Goal: Task Accomplishment & Management: Use online tool/utility

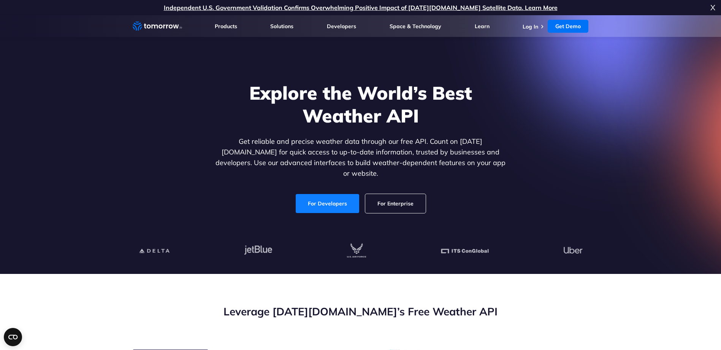
drag, startPoint x: 0, startPoint y: 0, endPoint x: 327, endPoint y: 194, distance: 380.4
click at [327, 194] on link "For Developers" at bounding box center [327, 203] width 63 height 19
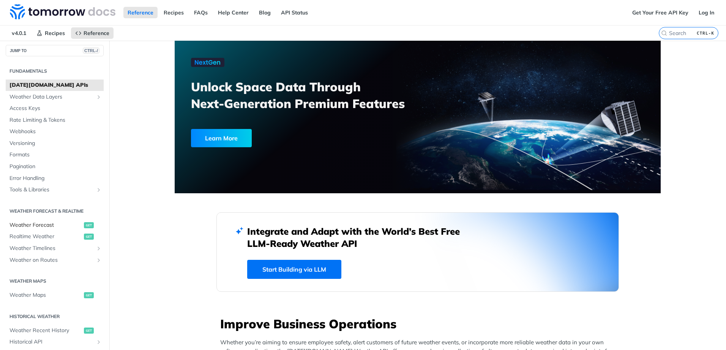
click at [34, 225] on span "Weather Forecast" at bounding box center [45, 225] width 73 height 8
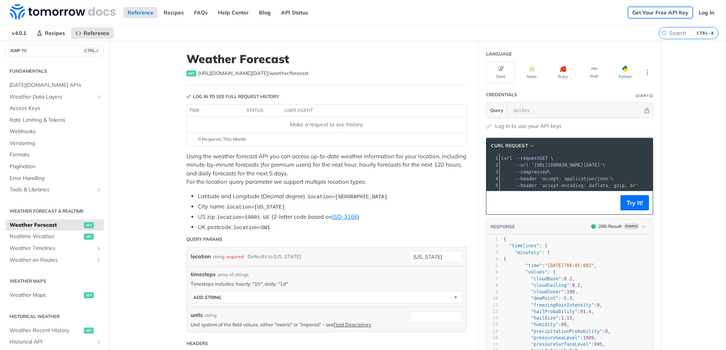
click at [646, 10] on link "Get Your Free API Key" at bounding box center [660, 12] width 65 height 11
click at [655, 13] on link "Get Your Free API Key" at bounding box center [660, 12] width 65 height 11
click at [676, 35] on input "search" at bounding box center [680, 33] width 78 height 7
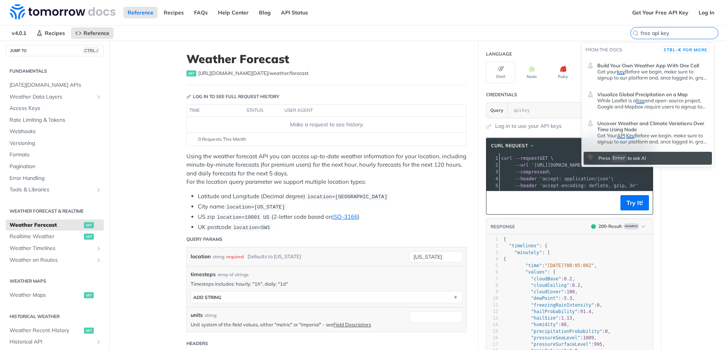
type input "free api key"
click at [356, 24] on div "Reference Recipes FAQs Help Center Blog API Status" at bounding box center [314, 12] width 628 height 25
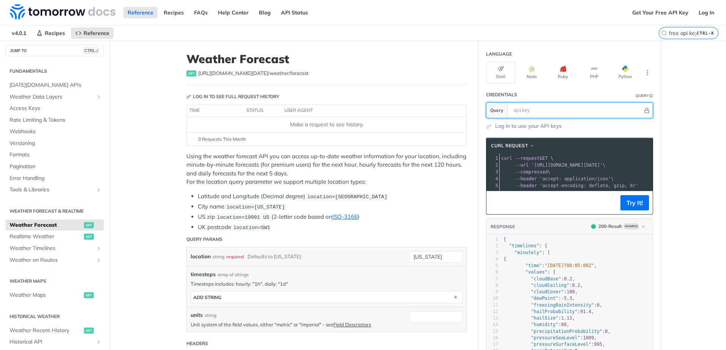
click at [523, 107] on input "text" at bounding box center [576, 110] width 133 height 15
paste input "cJSC727IzWXPpAt2FHkYkgRDxXyLpV0Q"
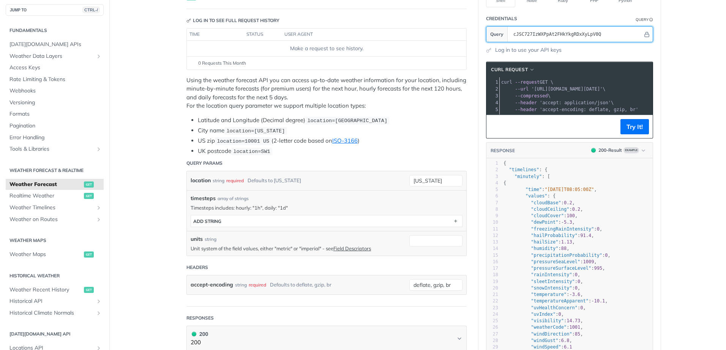
scroll to position [114, 0]
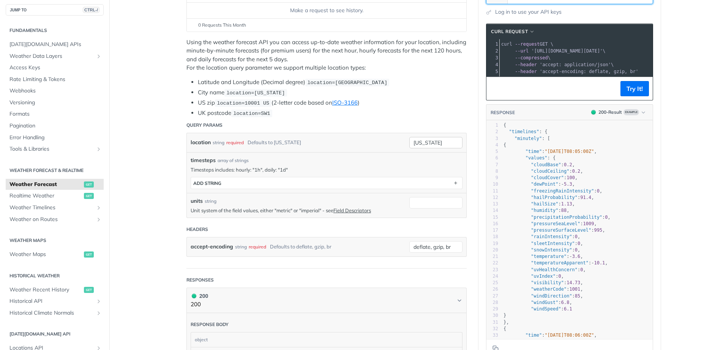
type input "cJSC727IzWXPpAt2FHkYkgRDxXyLpV0Q"
click at [438, 139] on input "[US_STATE]" at bounding box center [436, 142] width 53 height 11
drag, startPoint x: 446, startPoint y: 142, endPoint x: 364, endPoint y: 123, distance: 84.4
click at [364, 123] on form "Query Params location string required Defaults to [US_STATE] [US_STATE] timeste…" at bounding box center [327, 192] width 280 height 151
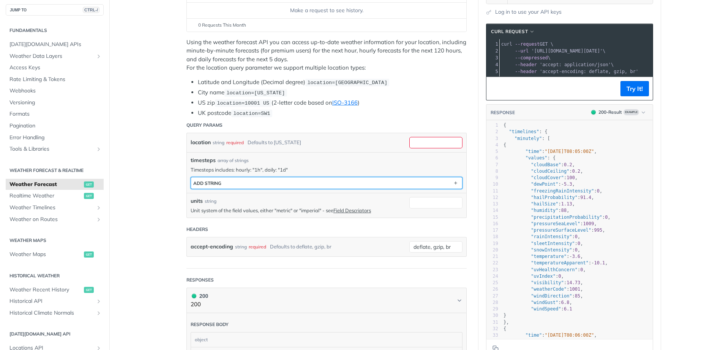
click at [315, 184] on button "ADD string" at bounding box center [326, 182] width 271 height 11
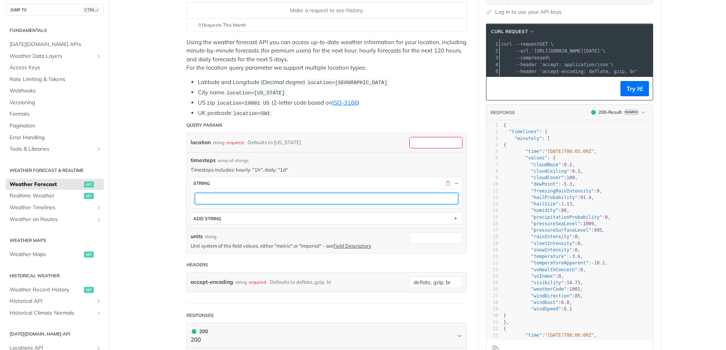
click at [287, 194] on input "text" at bounding box center [327, 198] width 264 height 11
type input "1h"
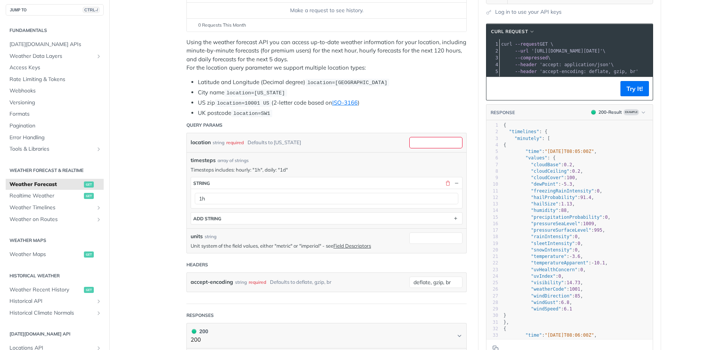
click at [283, 142] on div "Defaults to [US_STATE]" at bounding box center [275, 142] width 54 height 11
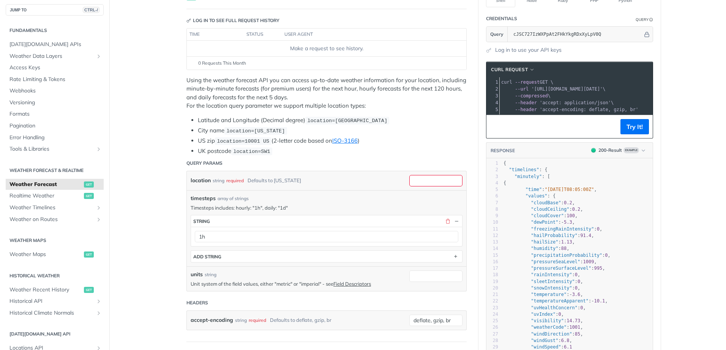
scroll to position [38, 0]
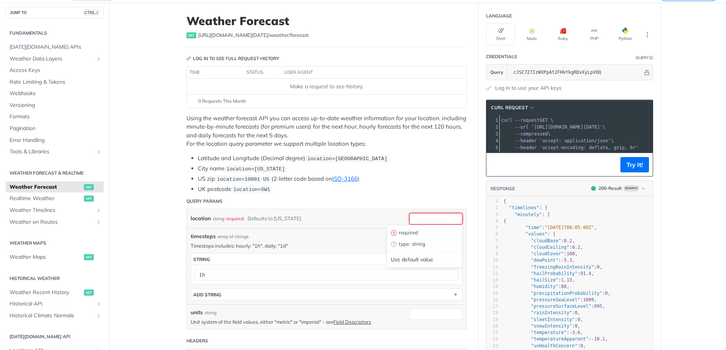
click at [418, 219] on input "location" at bounding box center [436, 218] width 53 height 11
paste input "38.9372024536132,-76.97802734375"
drag, startPoint x: 437, startPoint y: 217, endPoint x: 450, endPoint y: 215, distance: 13.3
click at [450, 215] on input "38.9372024536132,-76.97802734375" at bounding box center [436, 218] width 53 height 11
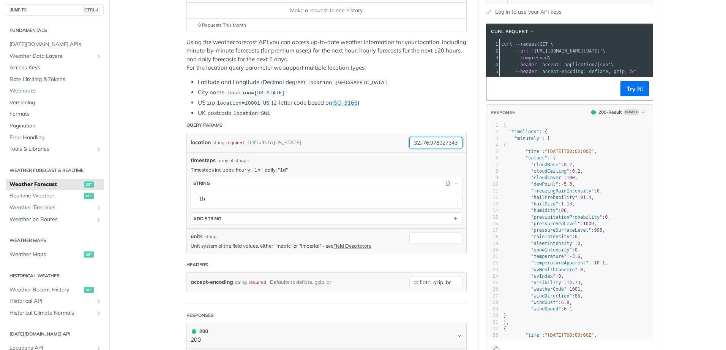
scroll to position [152, 0]
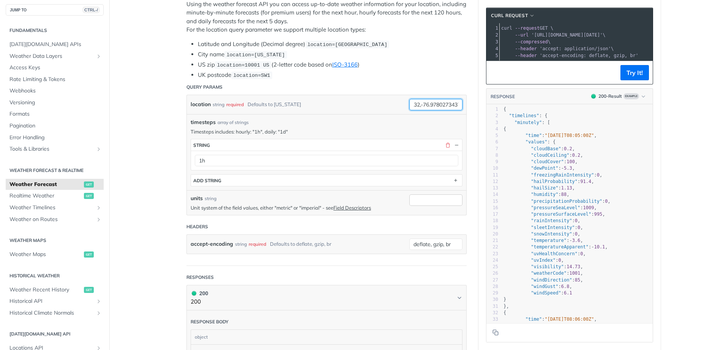
type input "38.9372024536132,-76.97802734375"
click at [421, 201] on input "units" at bounding box center [436, 199] width 53 height 11
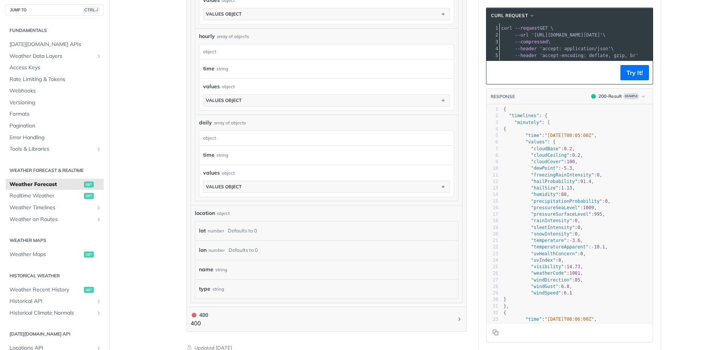
scroll to position [608, 0]
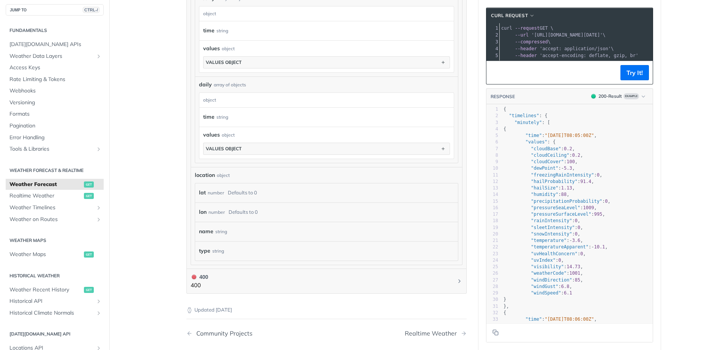
type input "imperial"
click at [270, 187] on div "lat number Defaults to 0" at bounding box center [326, 192] width 255 height 11
click at [239, 192] on div "Defaults to 0" at bounding box center [242, 192] width 29 height 11
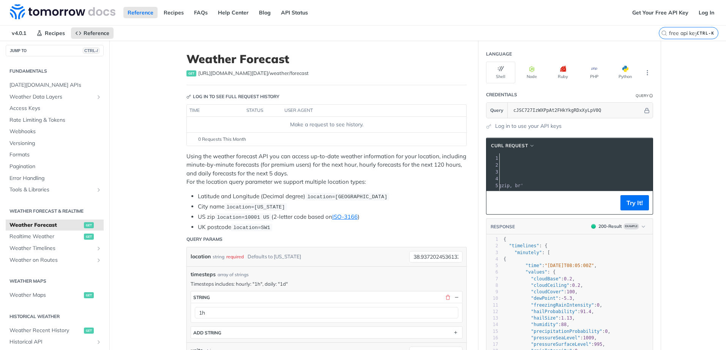
scroll to position [0, 0]
click at [641, 208] on button "Try It!" at bounding box center [635, 202] width 28 height 15
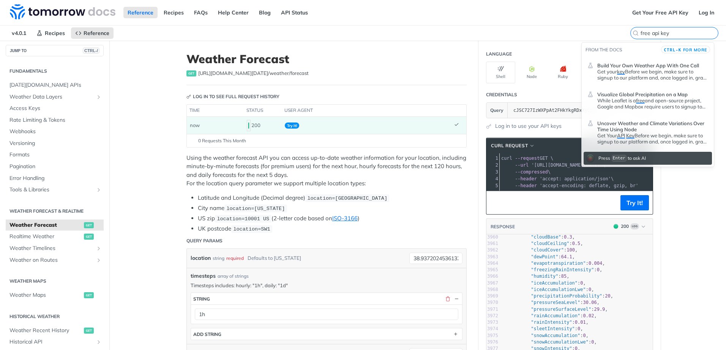
click at [689, 31] on input "free api key" at bounding box center [680, 33] width 78 height 7
click at [392, 38] on nav "v4.0.1 Recipes Reference" at bounding box center [329, 32] width 659 height 15
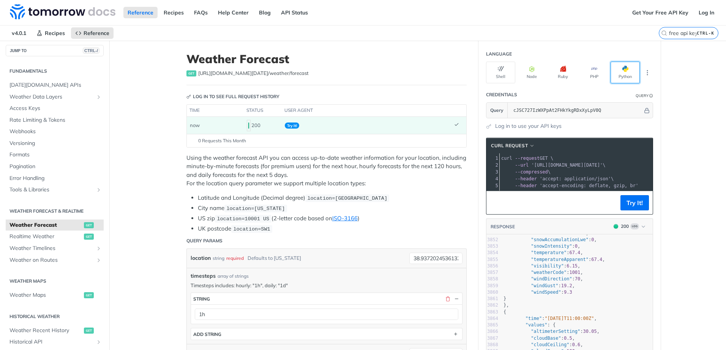
click at [617, 71] on button "Python" at bounding box center [625, 73] width 29 height 22
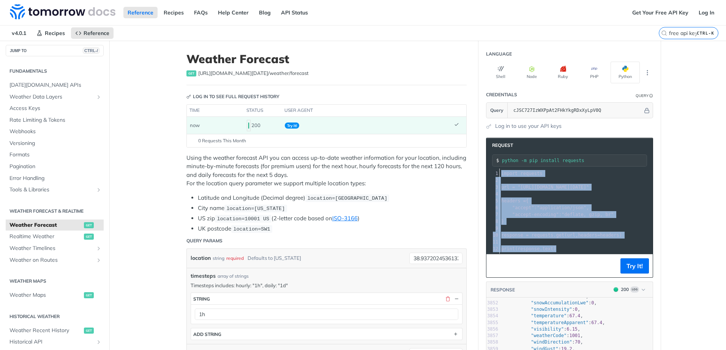
drag, startPoint x: 499, startPoint y: 174, endPoint x: 593, endPoint y: 269, distance: 134.1
click at [593, 269] on div "Request python -m pip install requests xxxxxxxxxx 12 1 import requests 2 ​ 3 ur…" at bounding box center [569, 208] width 167 height 140
copy div "import requests 2 ​ 3 url = "[URL][DOMAIN_NAME][DATE]" 4 ​ 5 headers = { 6 "acc…"
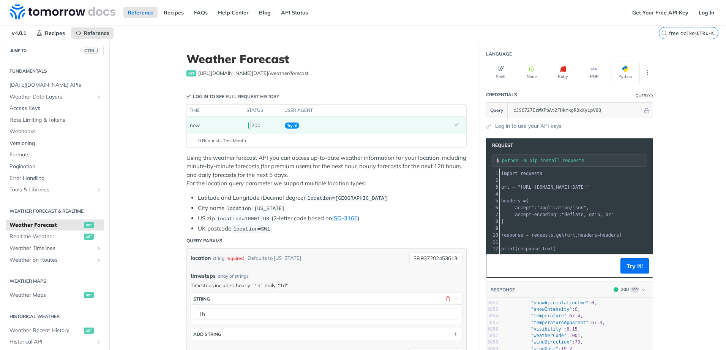
click at [556, 37] on nav "v4.0.1 Recipes Reference" at bounding box center [329, 32] width 659 height 15
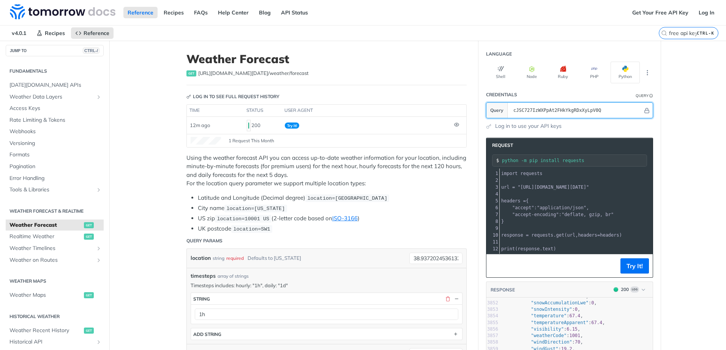
click at [609, 110] on input "cJSC727IzWXPpAt2FHkYkgRDxXyLpV0Q" at bounding box center [576, 110] width 133 height 15
drag, startPoint x: 610, startPoint y: 110, endPoint x: 442, endPoint y: 88, distance: 169.3
paste input "ELrJe6agSHmk7wMjUAaaB7YABQz4VD3L"
type input "ELrJe6agSHmk7wMjUAaaB7YABQz4VD3L"
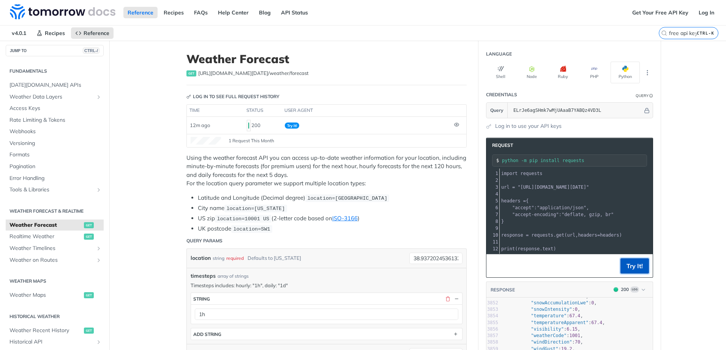
click at [634, 272] on button "Try It!" at bounding box center [635, 265] width 28 height 15
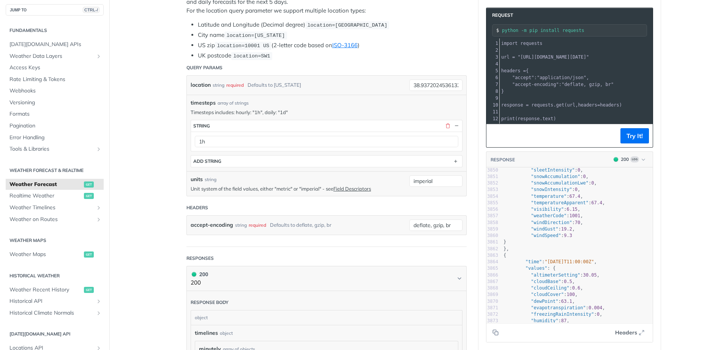
scroll to position [207, 0]
